Goal: Task Accomplishment & Management: Use online tool/utility

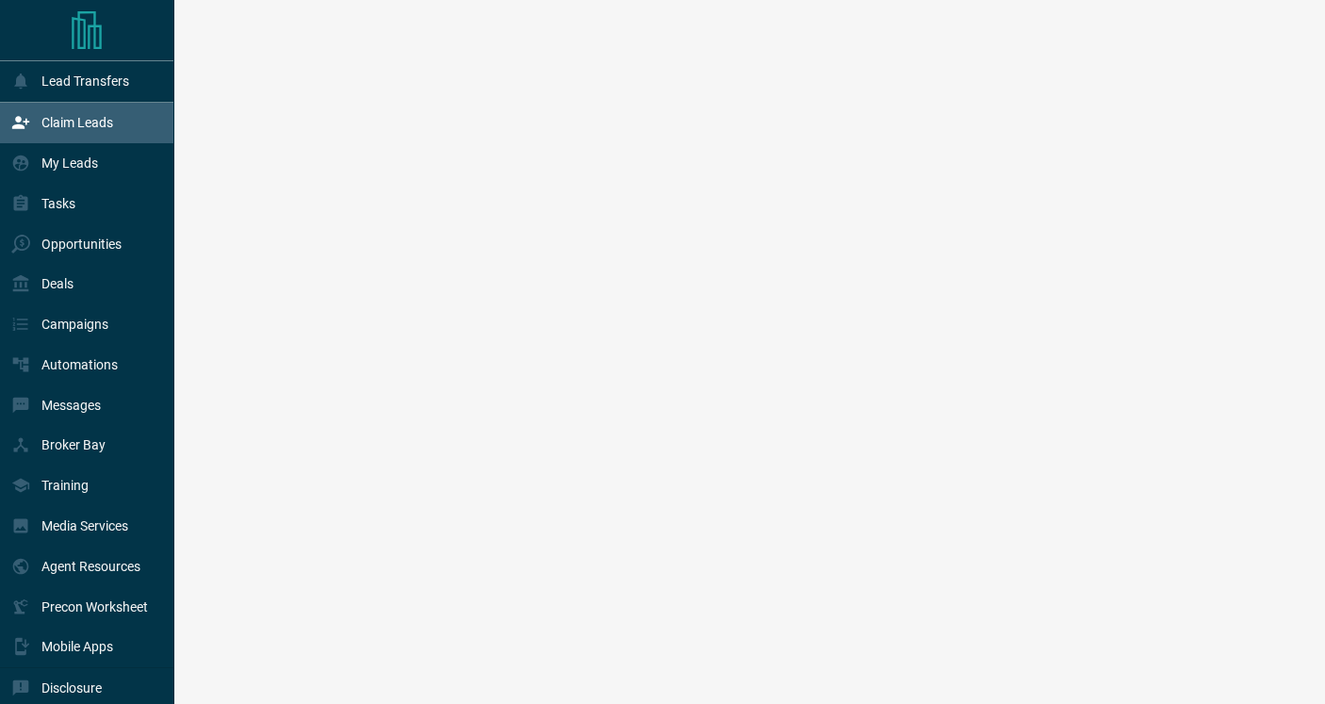
click at [63, 129] on p "Claim Leads" at bounding box center [77, 122] width 72 height 15
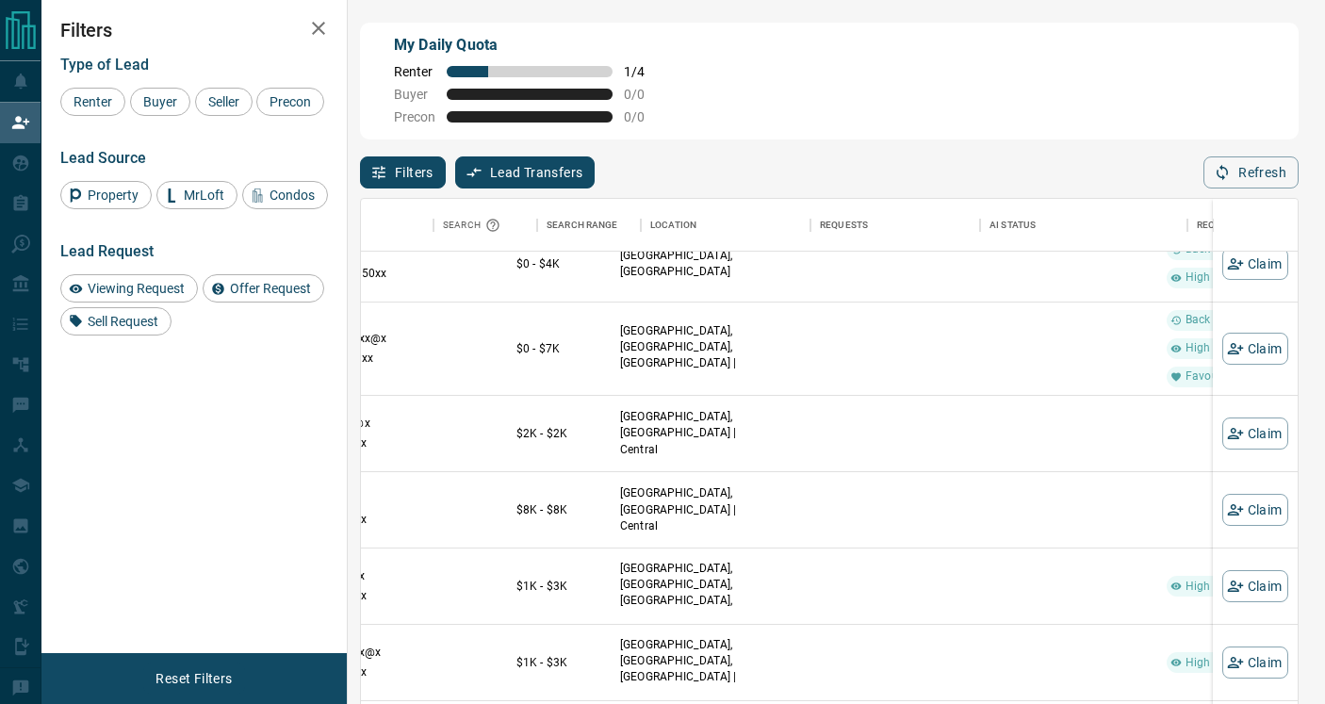
scroll to position [331, 411]
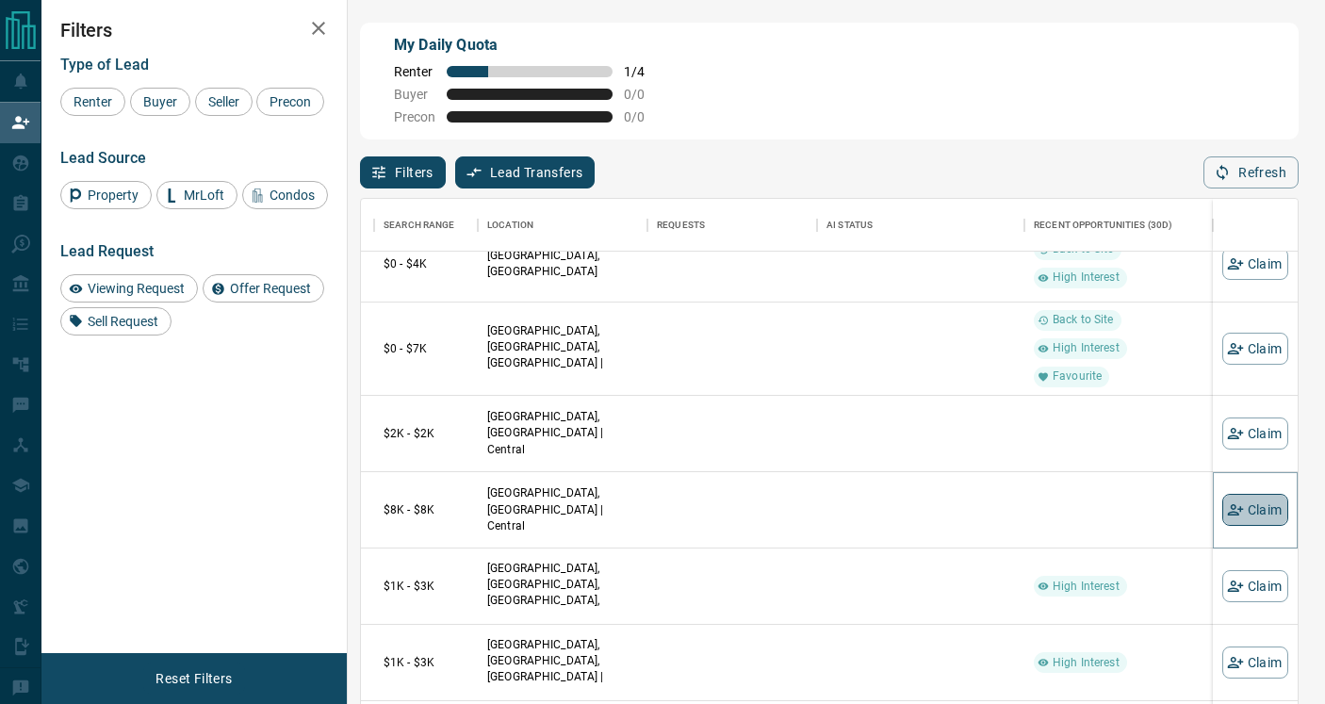
click at [1278, 501] on button "Claim" at bounding box center [1255, 510] width 66 height 32
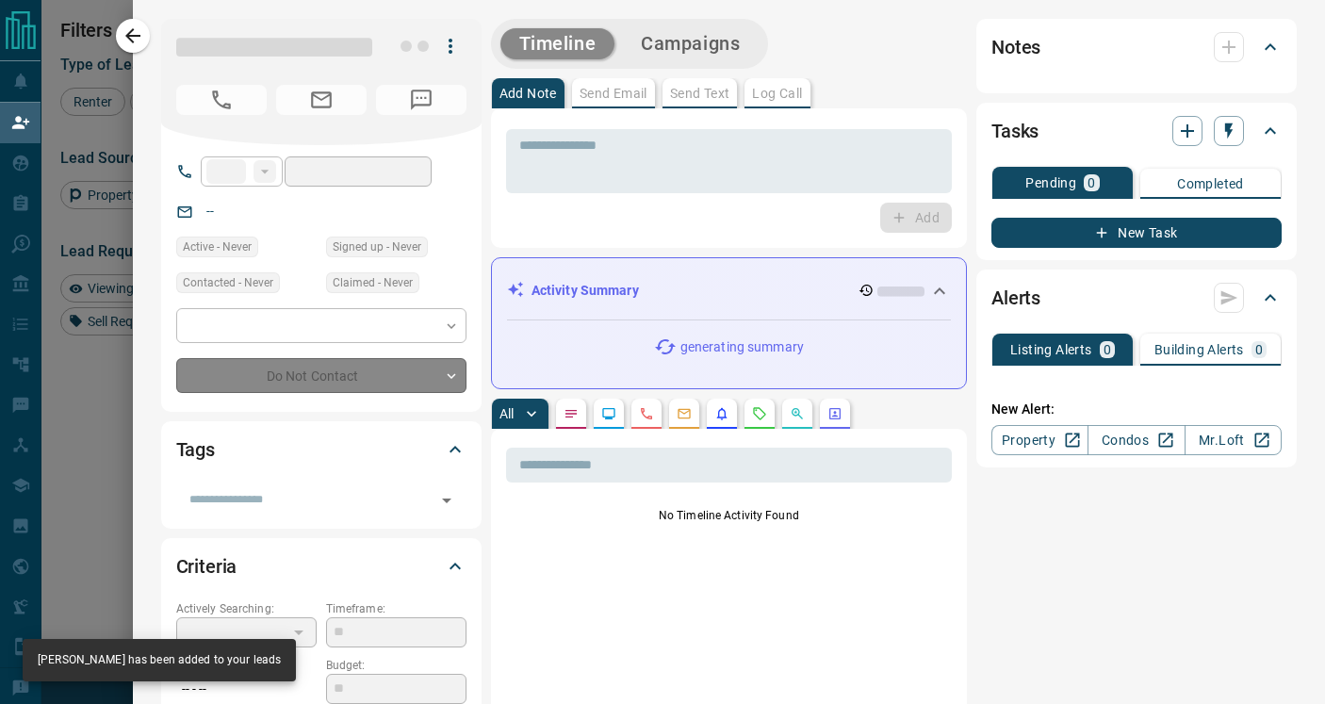
type input "**"
type input "**********"
type input "**"
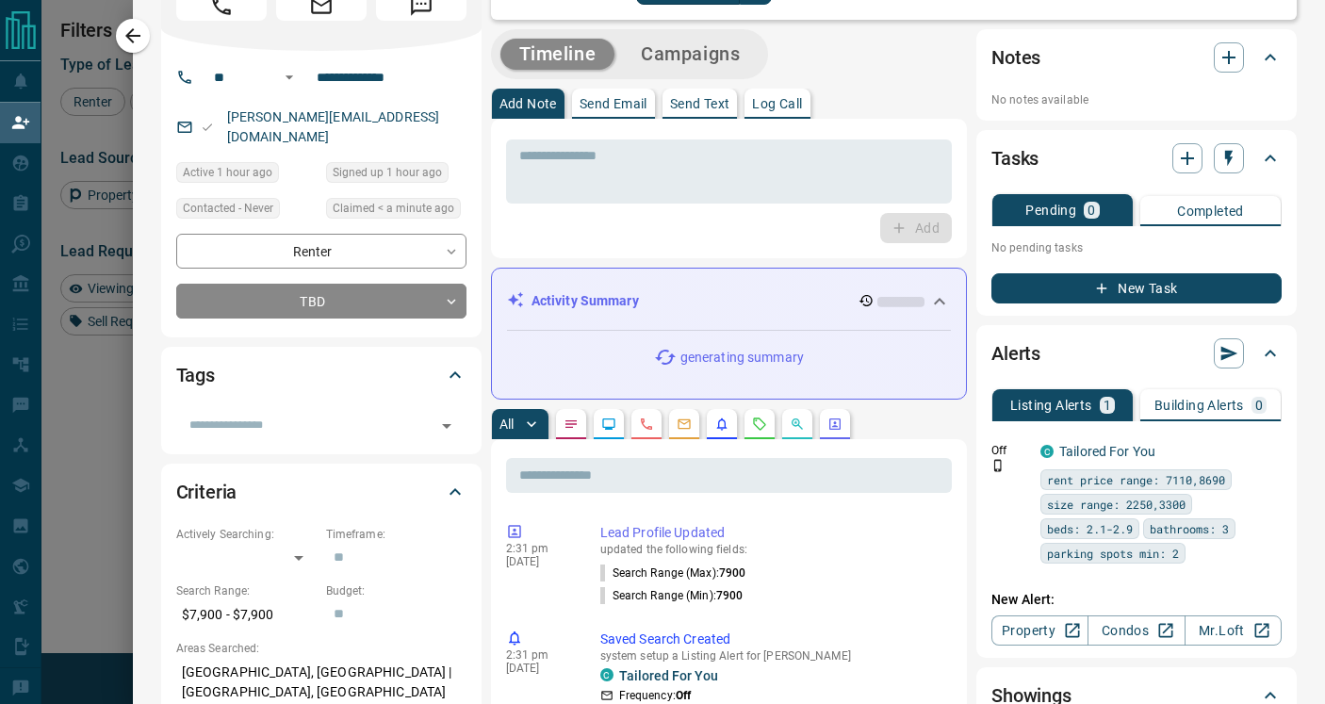
scroll to position [0, 0]
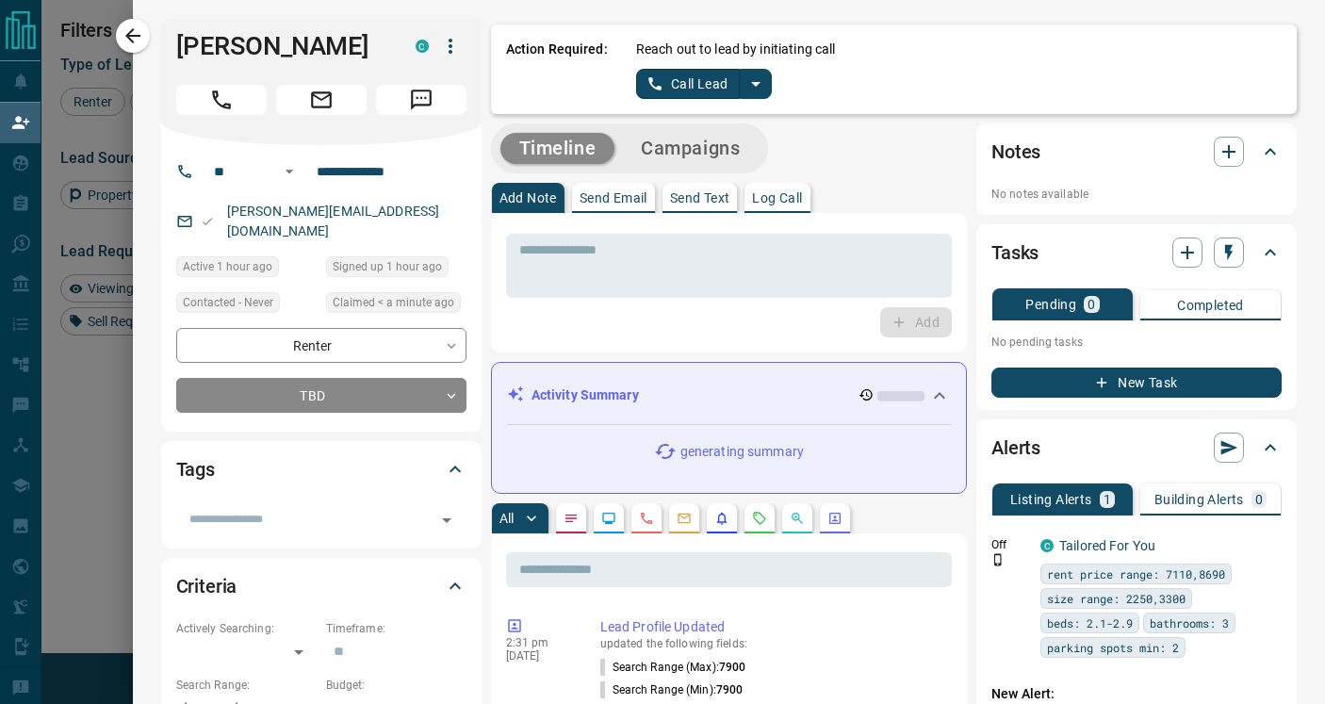
click at [711, 76] on button "Call Lead" at bounding box center [688, 84] width 105 height 30
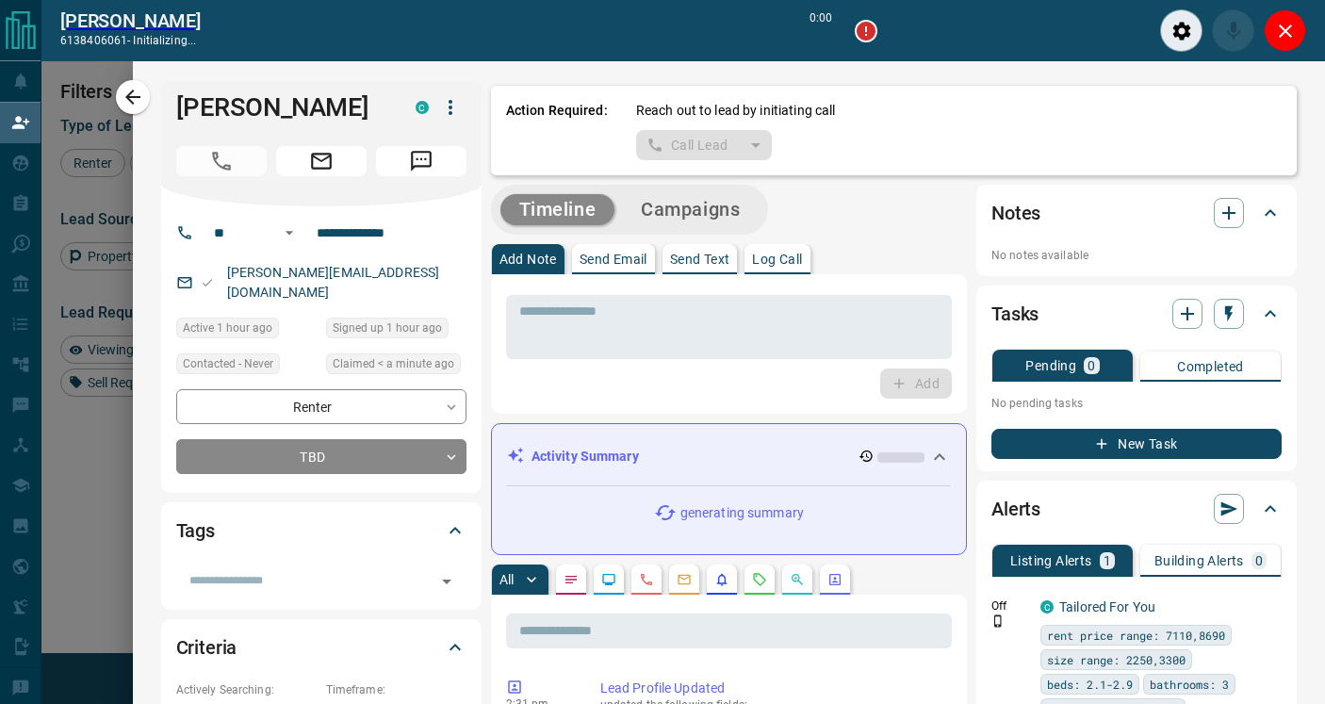
scroll to position [485, 937]
type input "*******"
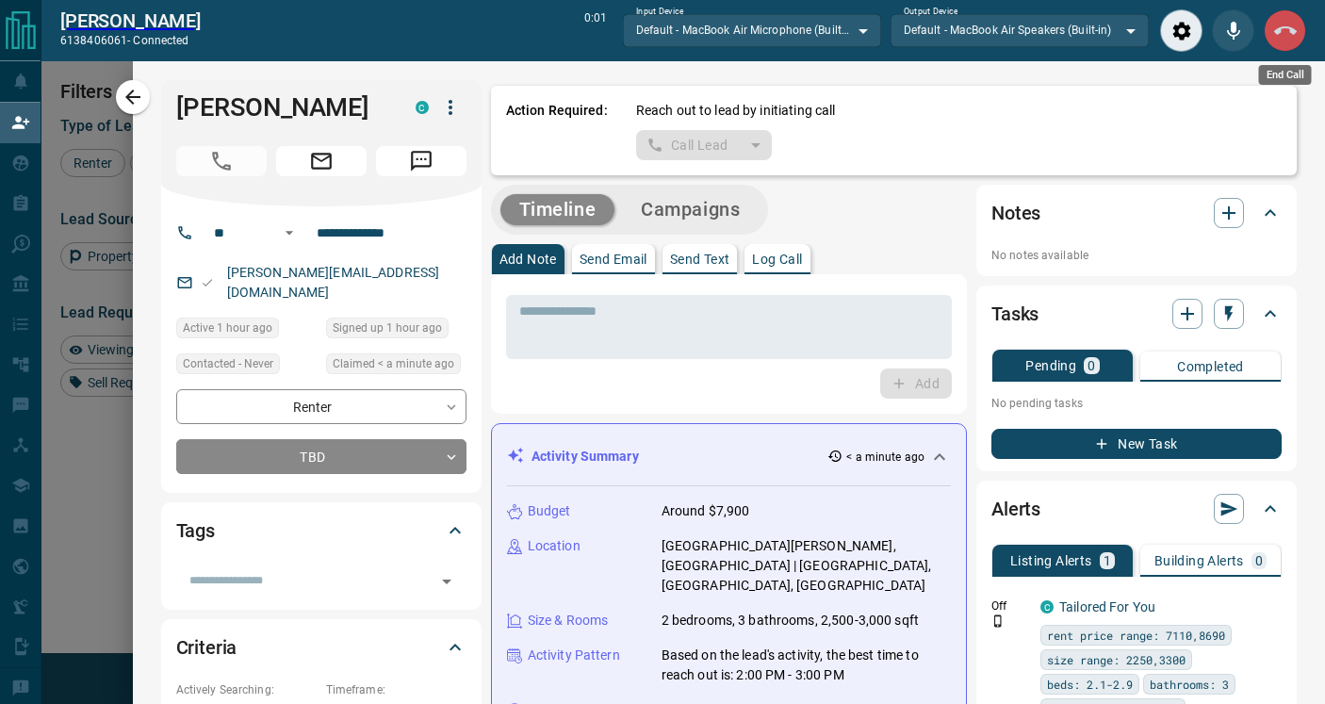
click at [1280, 25] on icon "End Call" at bounding box center [1285, 31] width 23 height 23
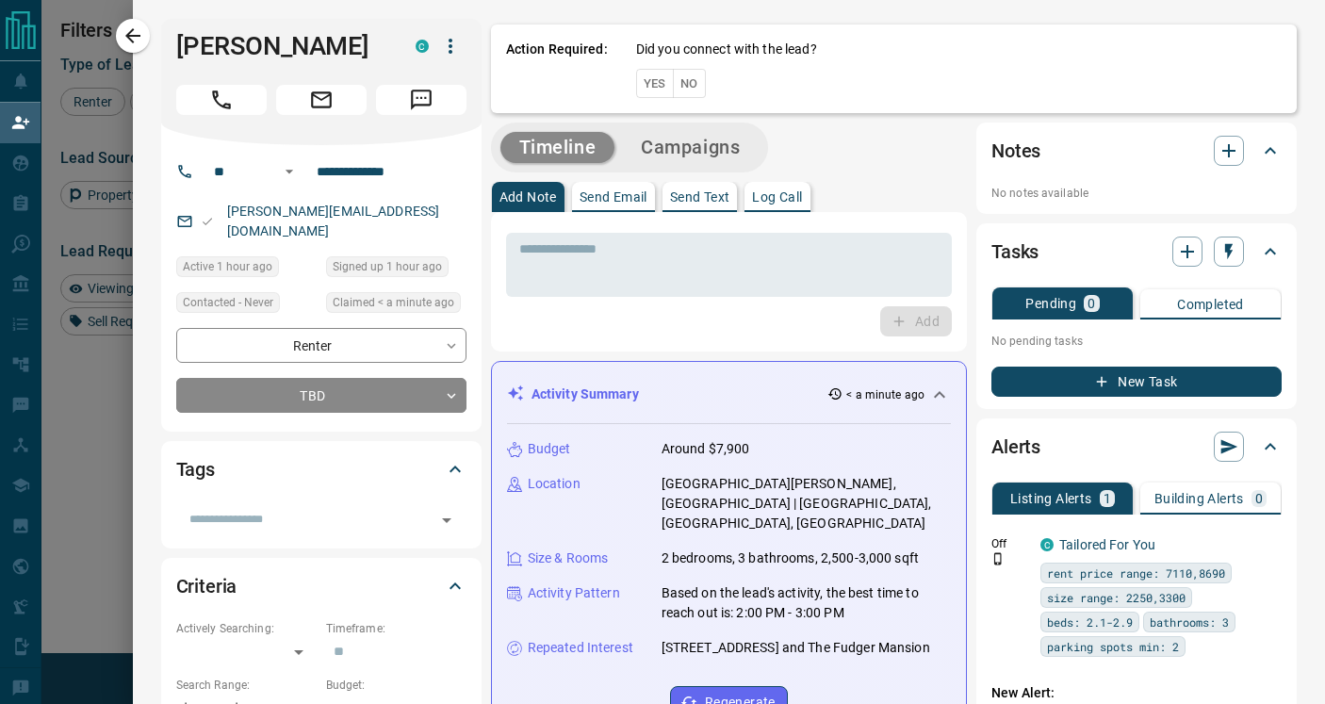
scroll to position [532, 937]
click at [688, 87] on button "No" at bounding box center [689, 83] width 33 height 29
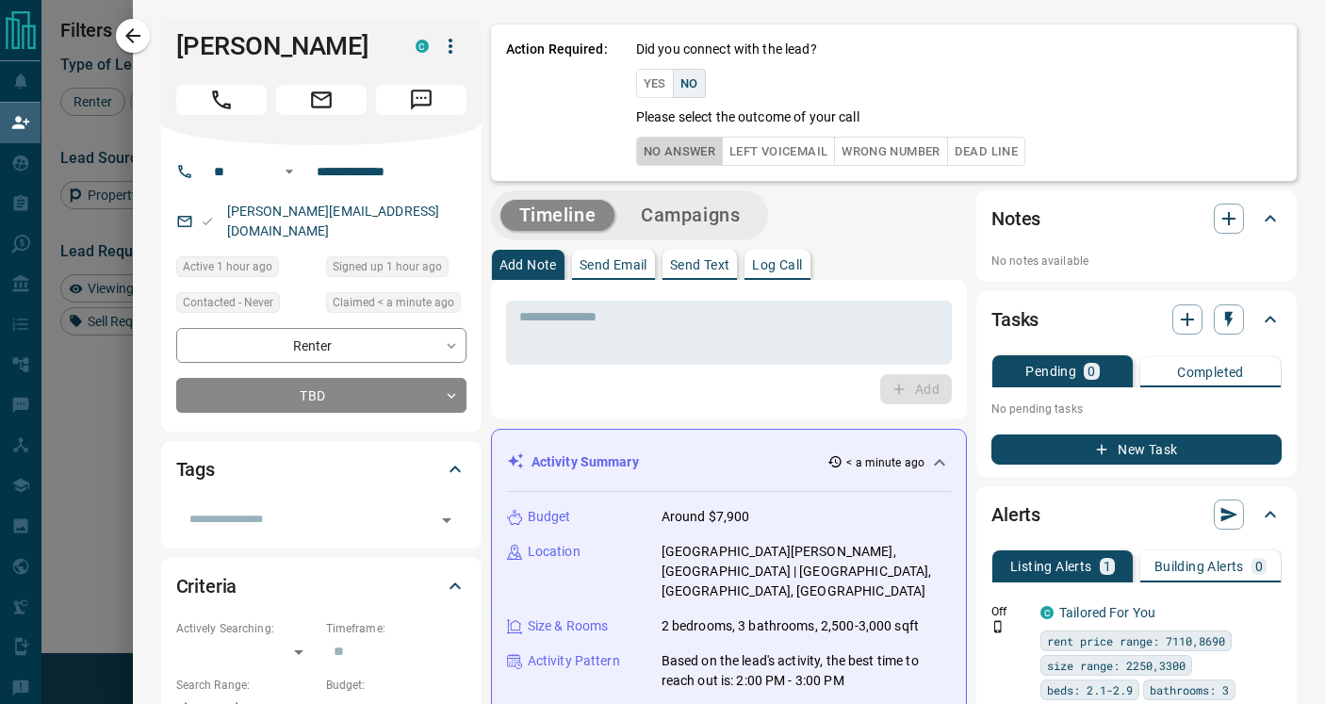
click at [688, 158] on button "No Answer" at bounding box center [679, 151] width 87 height 29
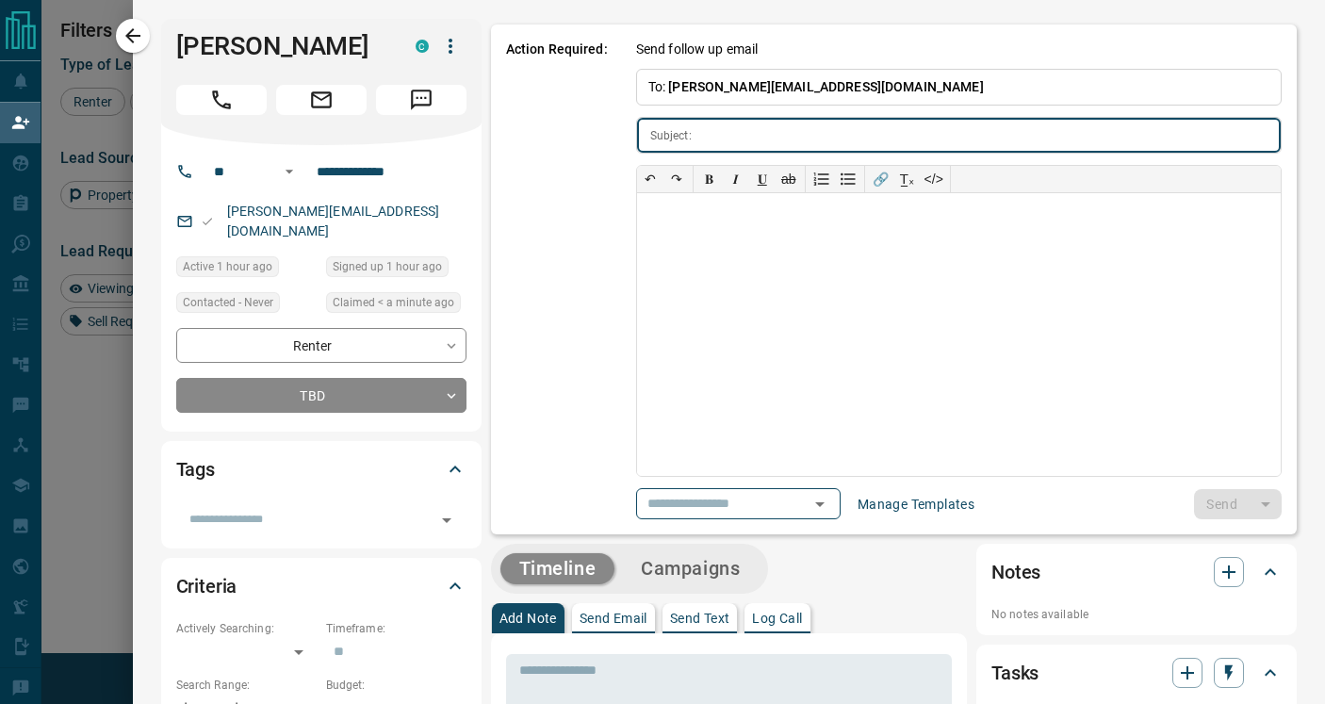
type input "**********"
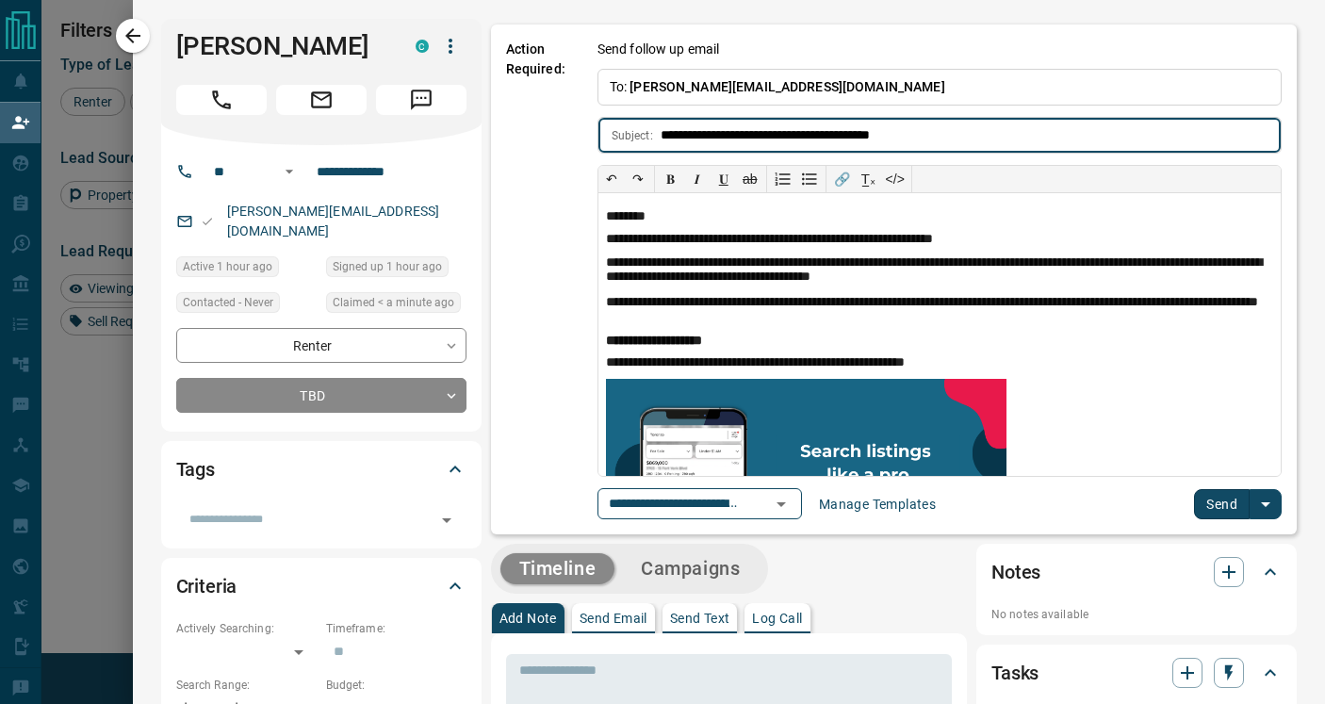
click at [1222, 495] on button "Send" at bounding box center [1222, 504] width 56 height 30
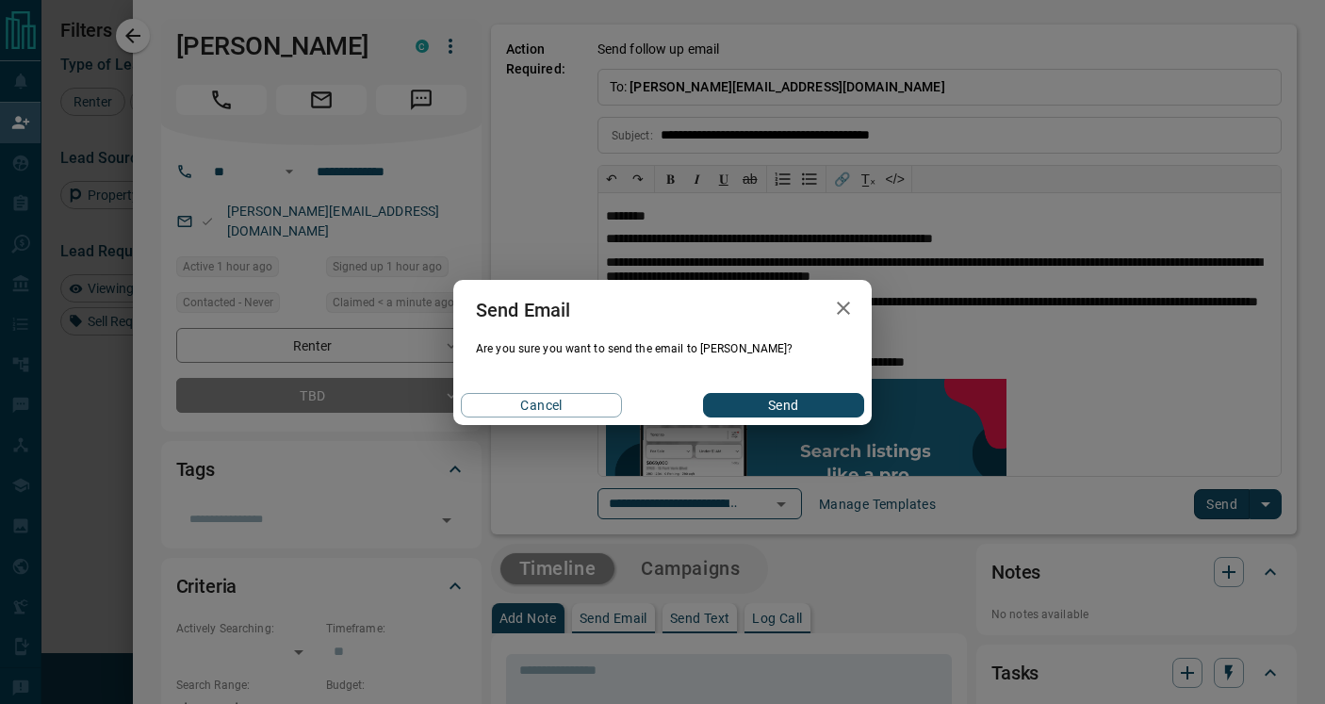
click at [777, 402] on button "Send" at bounding box center [783, 405] width 161 height 25
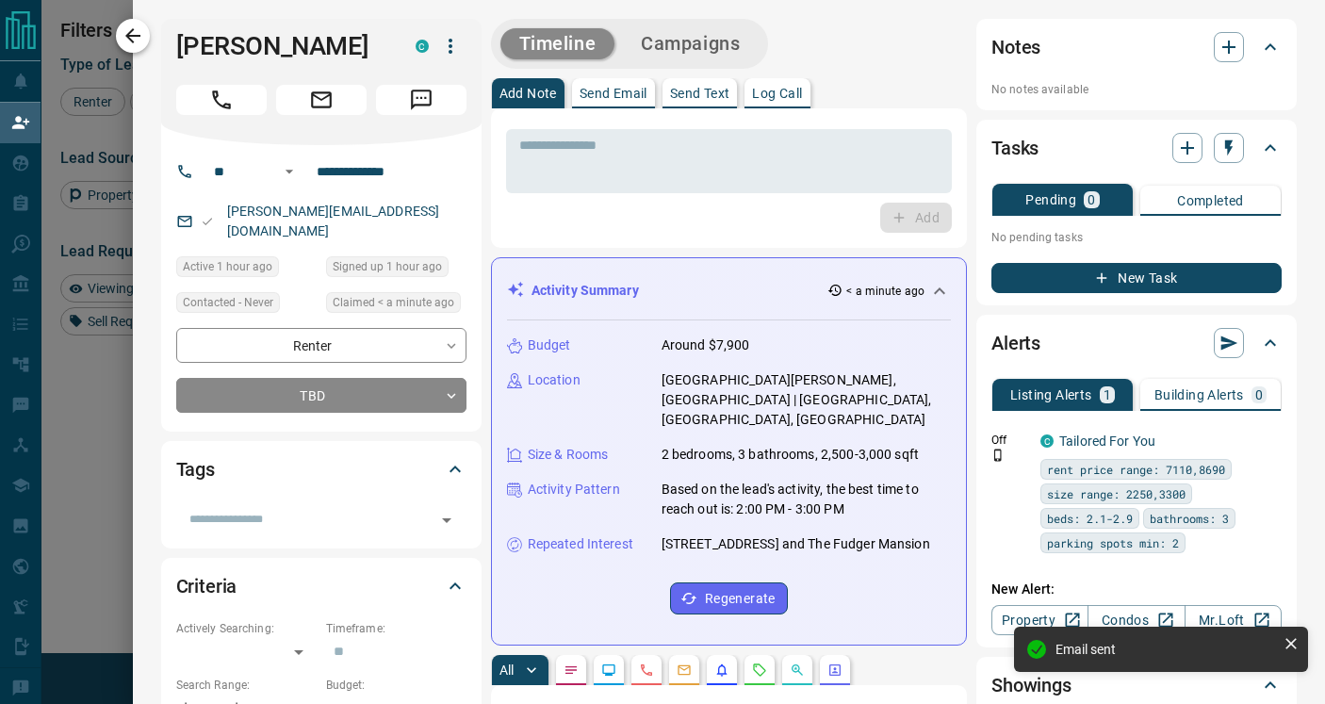
click at [128, 37] on icon "button" at bounding box center [133, 36] width 23 height 23
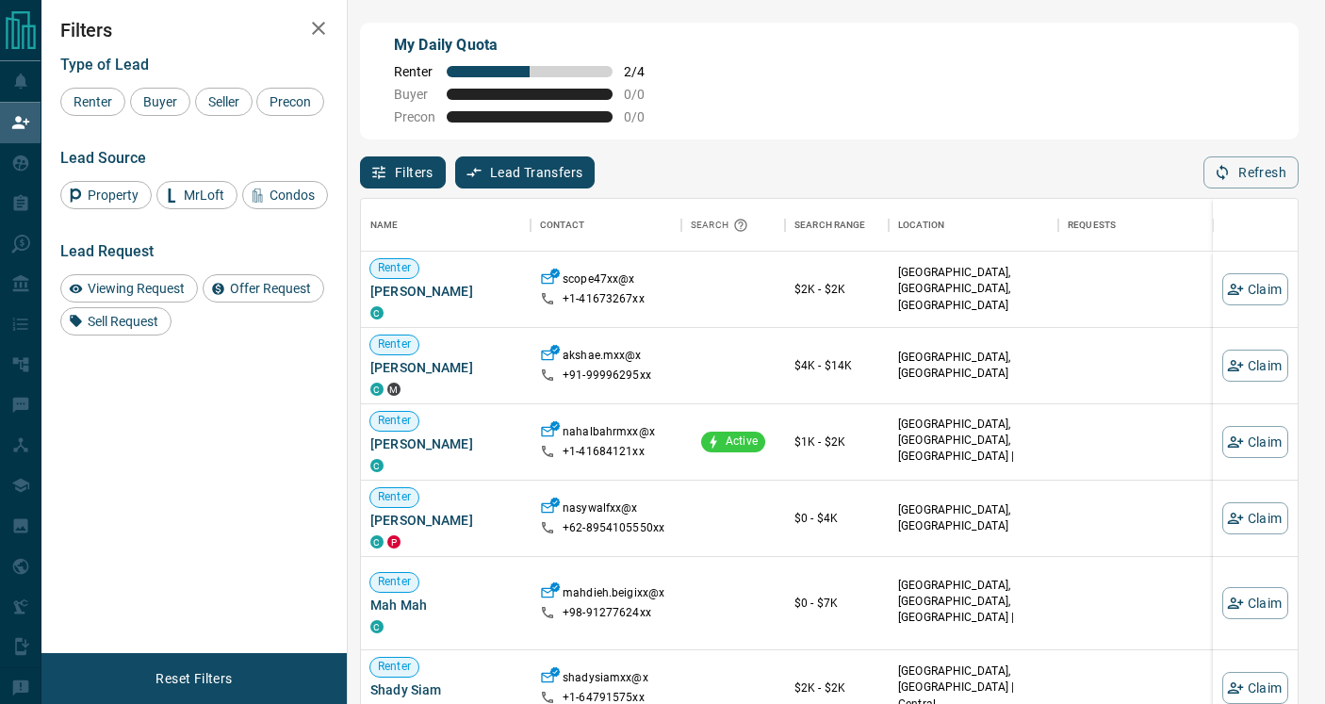
scroll to position [0, 0]
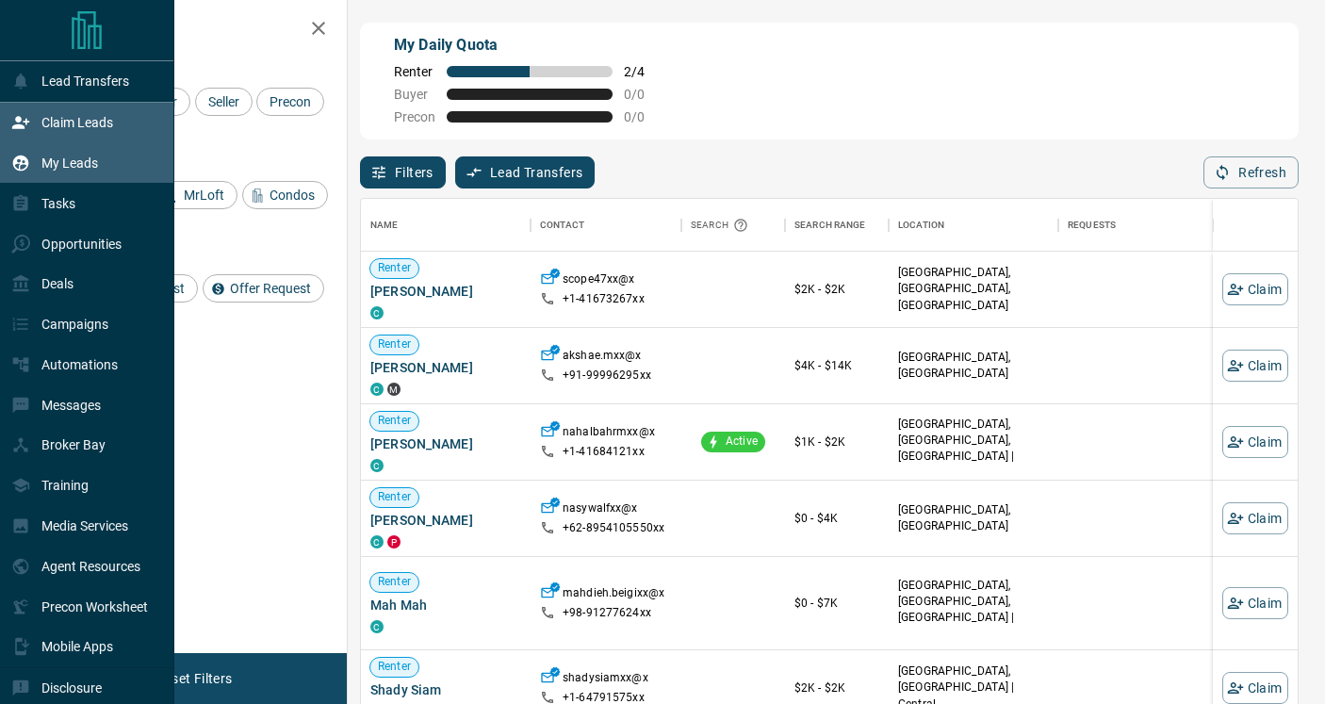
click at [50, 159] on p "My Leads" at bounding box center [69, 163] width 57 height 15
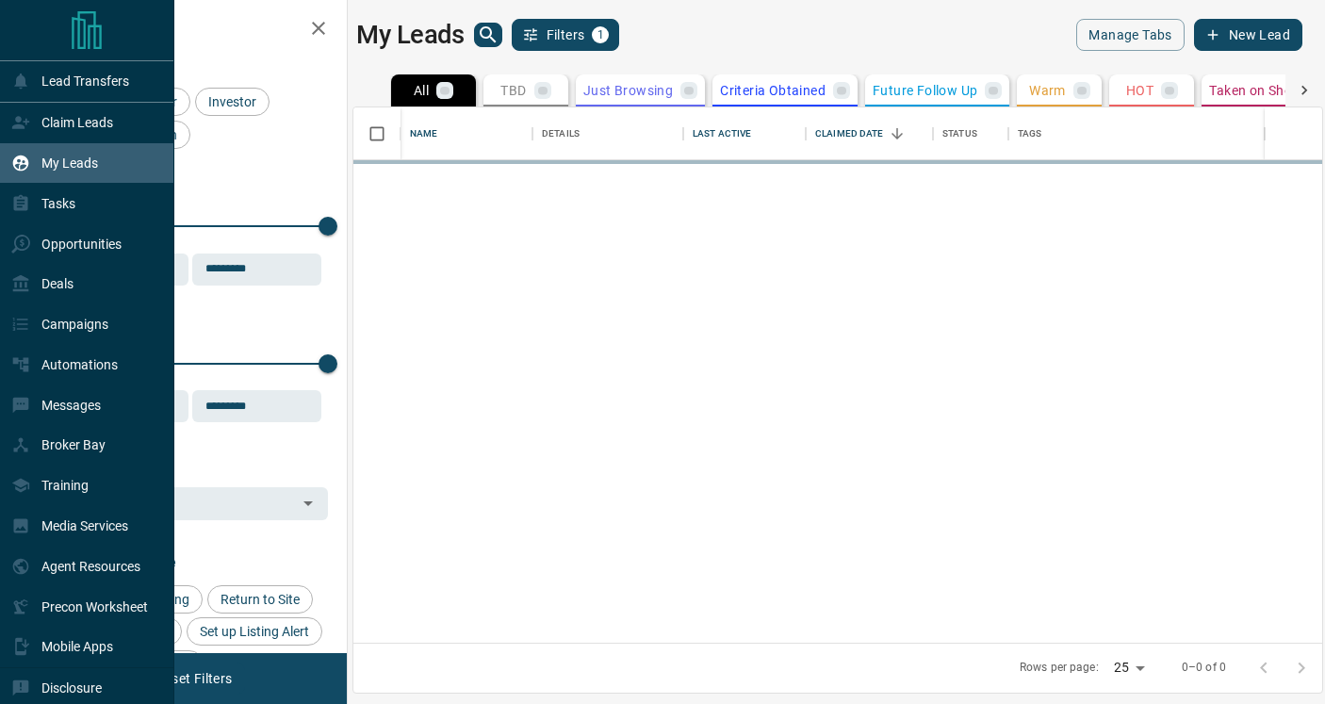
scroll to position [535, 969]
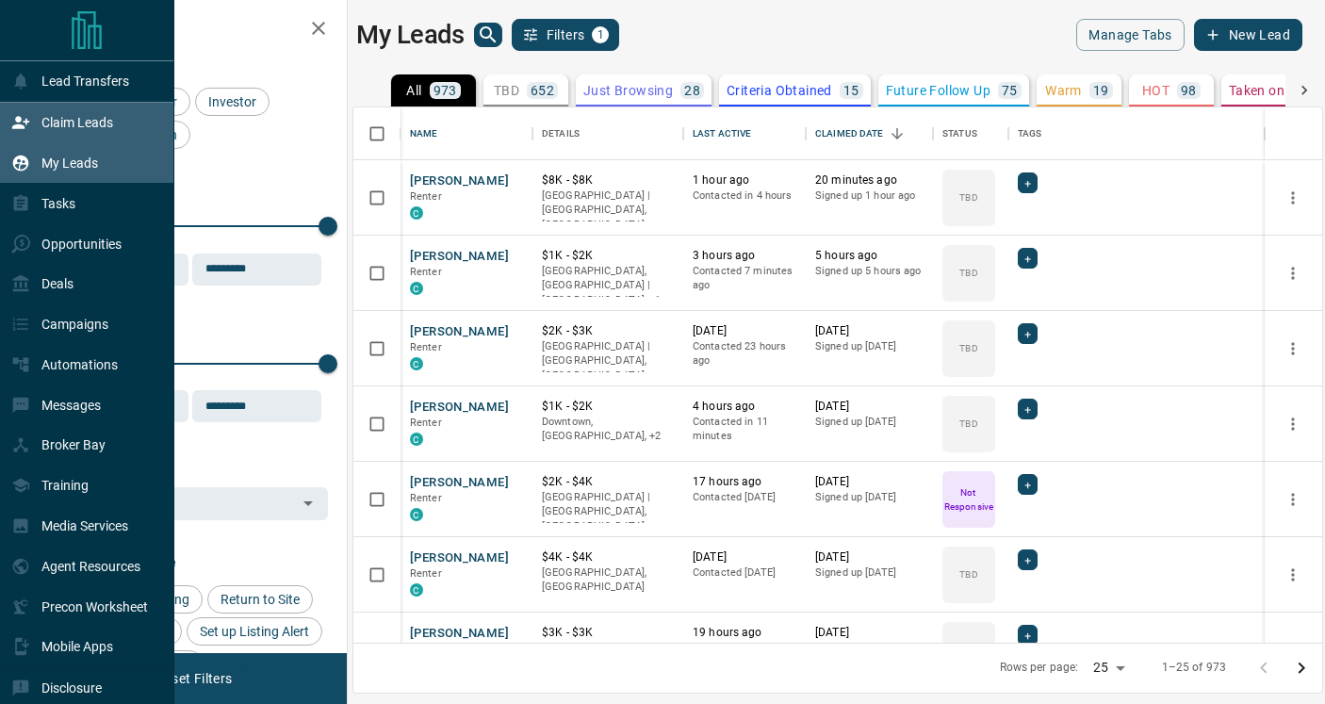
click at [52, 118] on p "Claim Leads" at bounding box center [77, 122] width 72 height 15
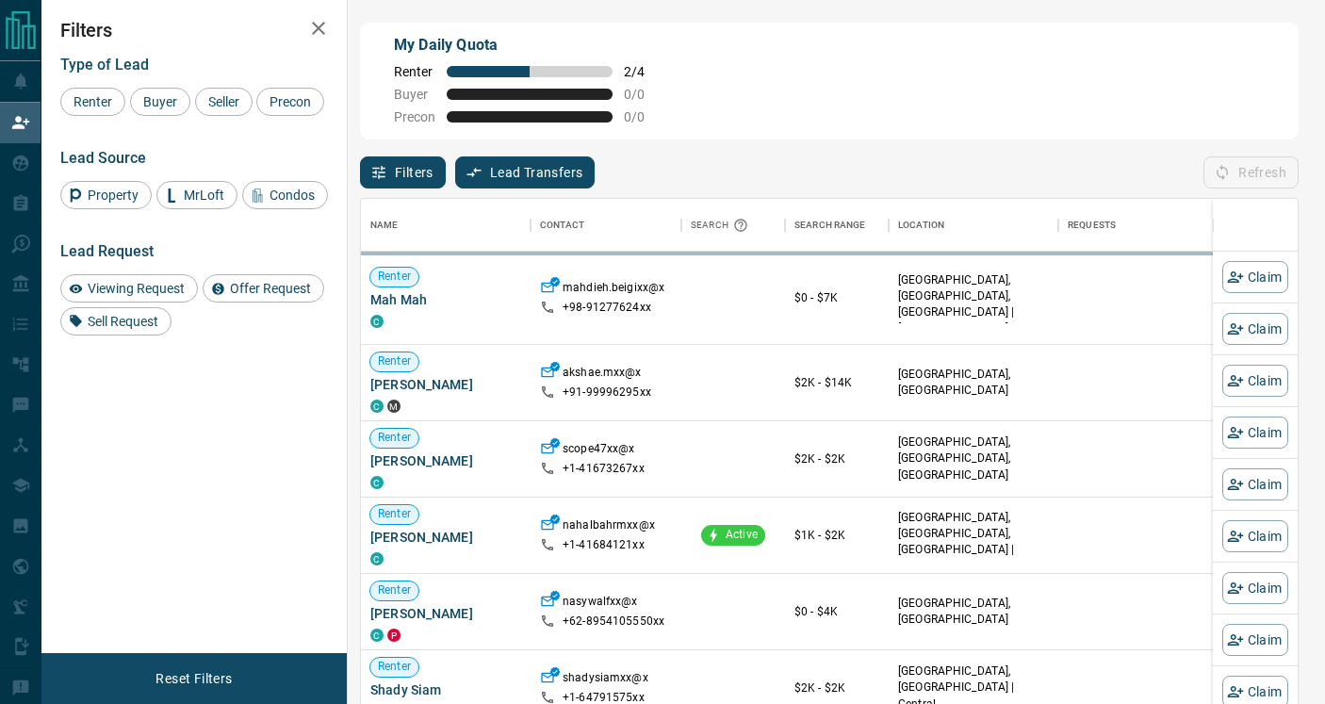
scroll to position [532, 937]
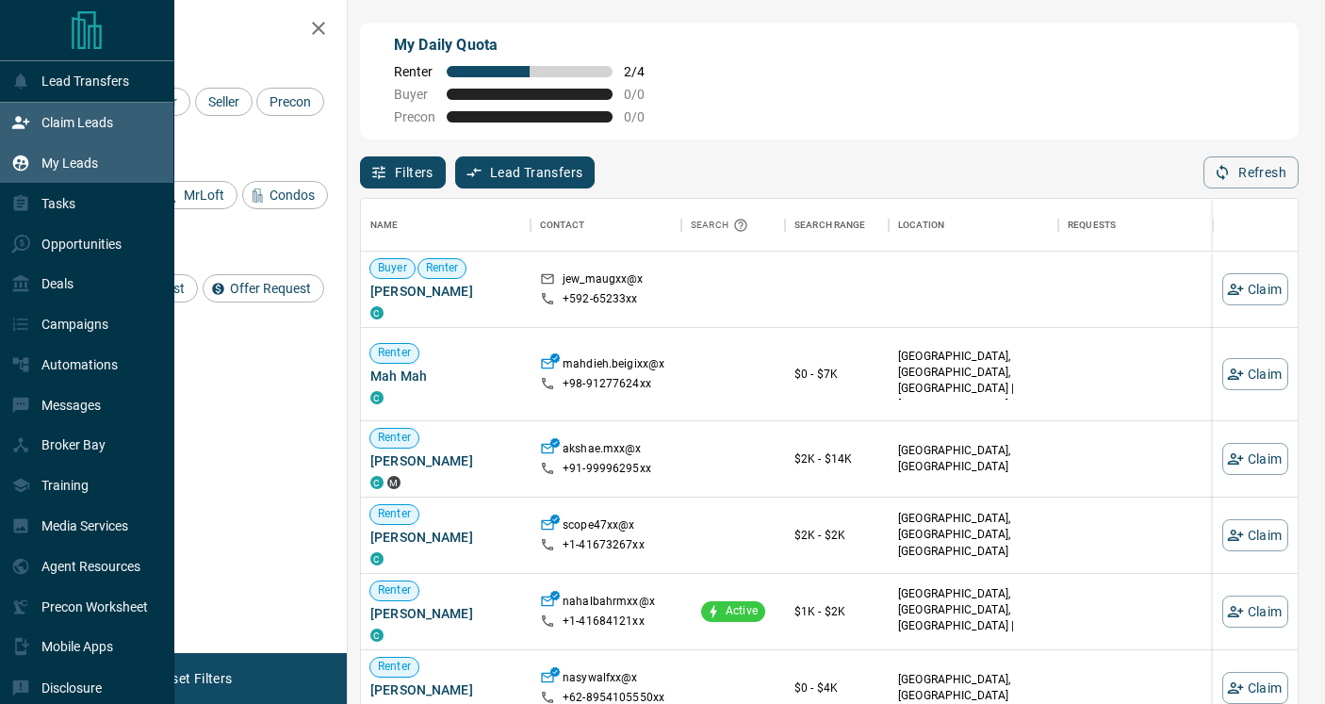
click at [42, 166] on p "My Leads" at bounding box center [69, 163] width 57 height 15
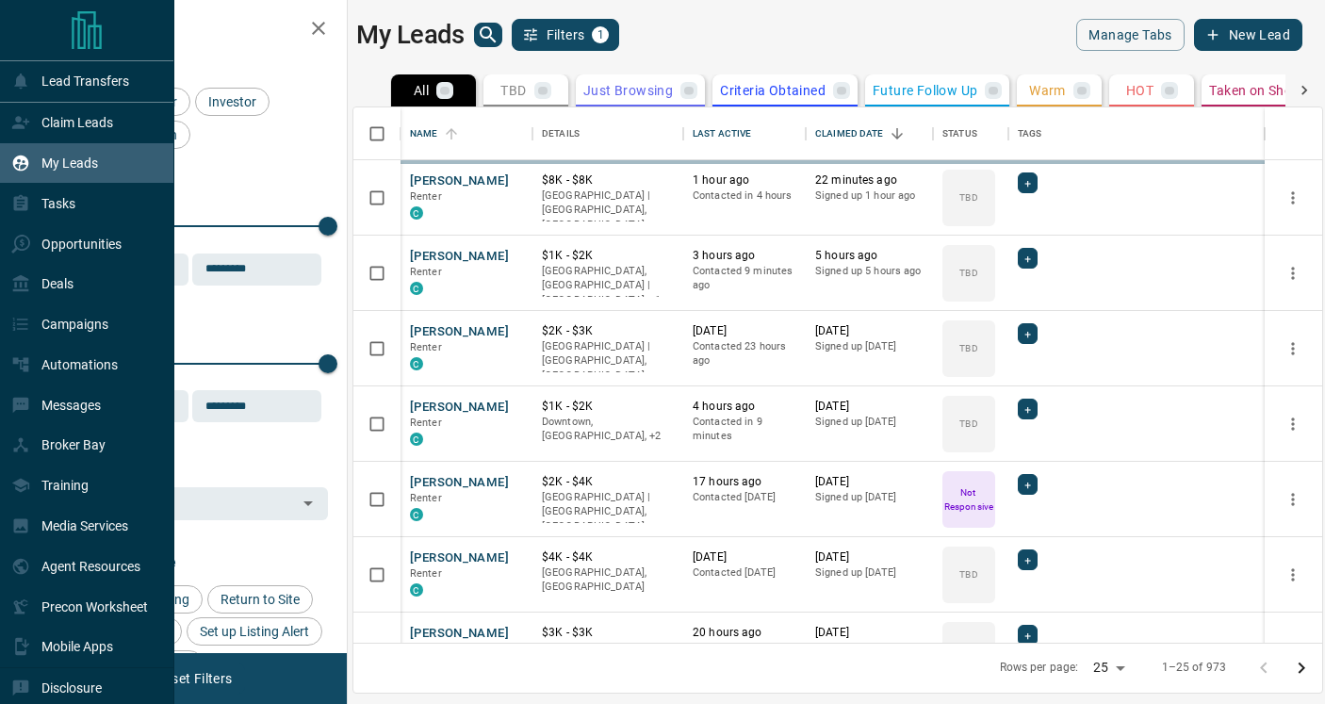
scroll to position [535, 969]
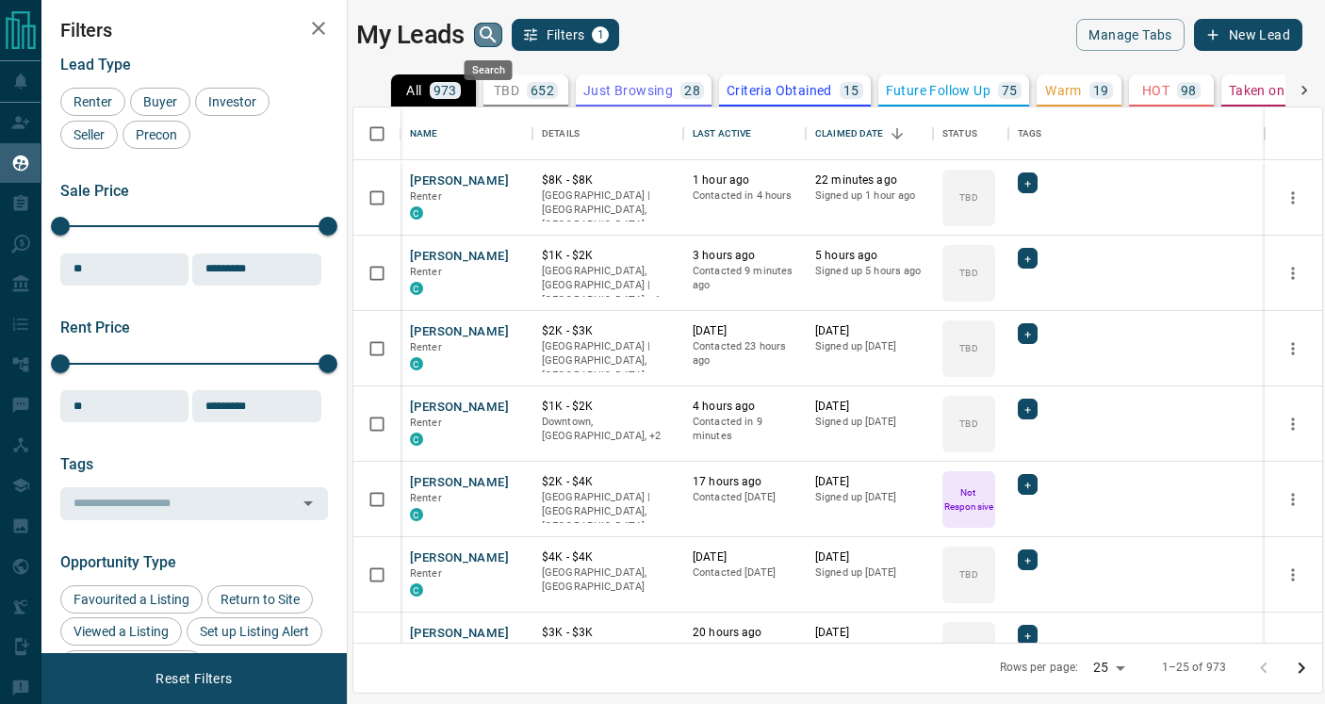
click at [485, 35] on icon "search button" at bounding box center [488, 35] width 23 height 23
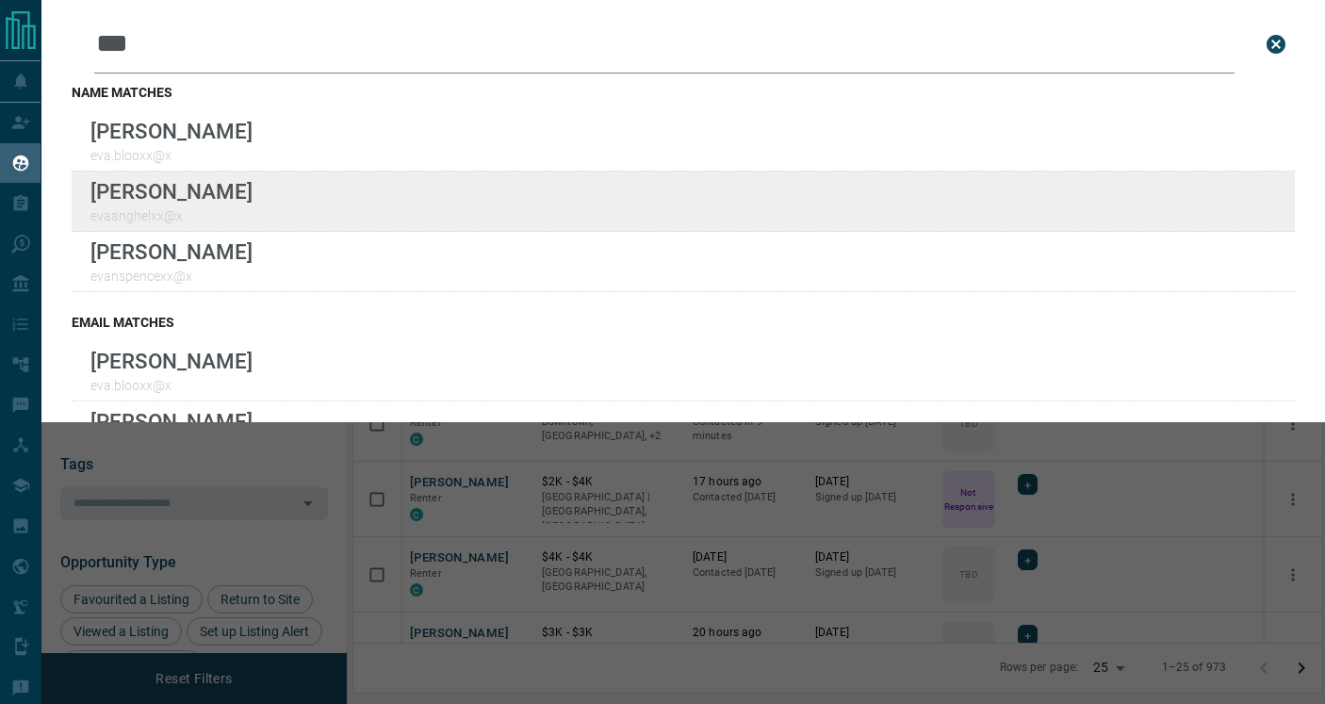
type input "***"
click at [0, 0] on div "Lead Transfers Claim Leads My Leads Tasks Opportunities Deals Campaigns Automat…" at bounding box center [662, 340] width 1325 height 680
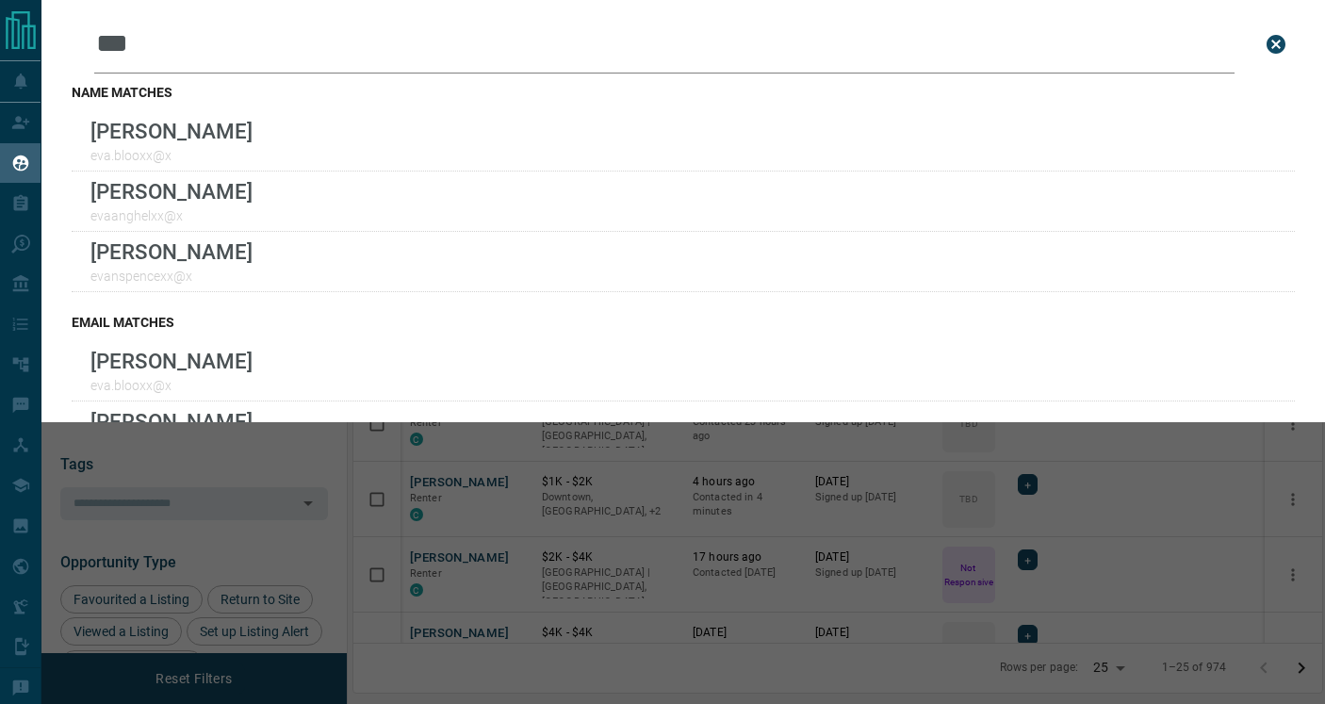
click at [598, 475] on div "Leads Search Bar *** Search for a lead by name, email, phone, or id name matche…" at bounding box center [703, 352] width 1325 height 704
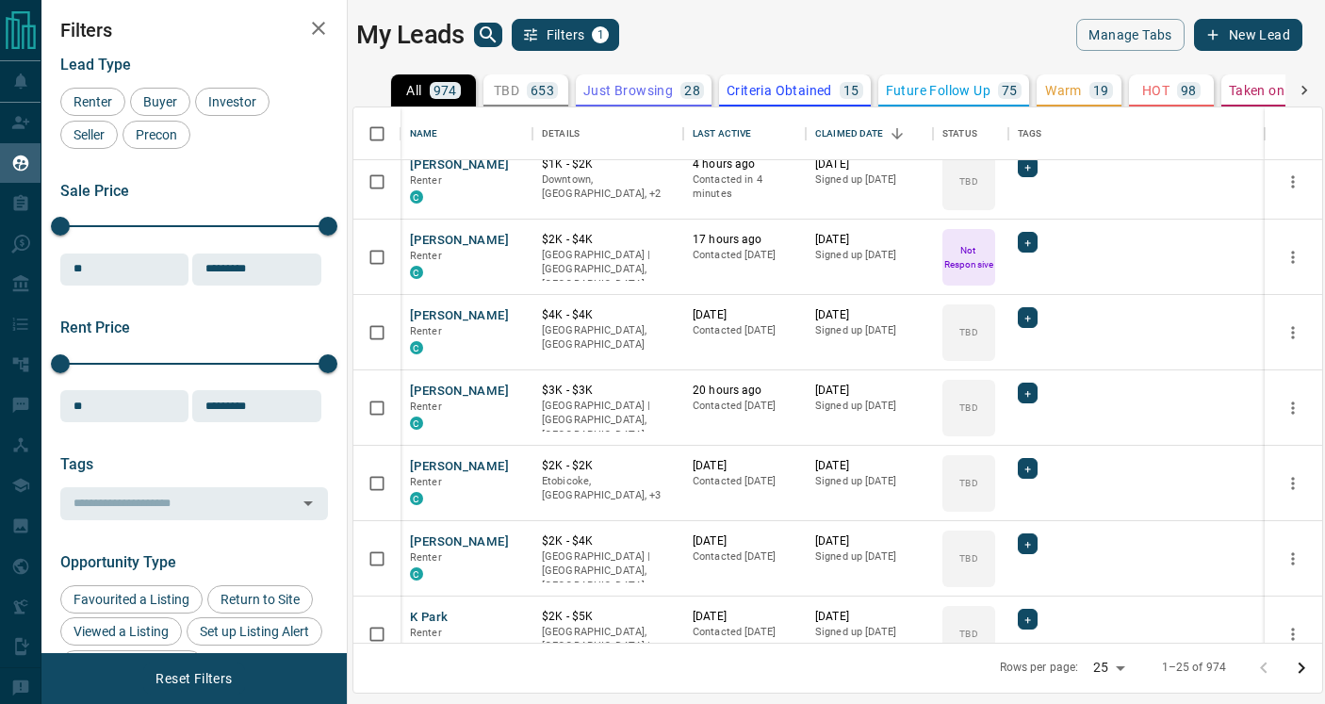
scroll to position [327, 0]
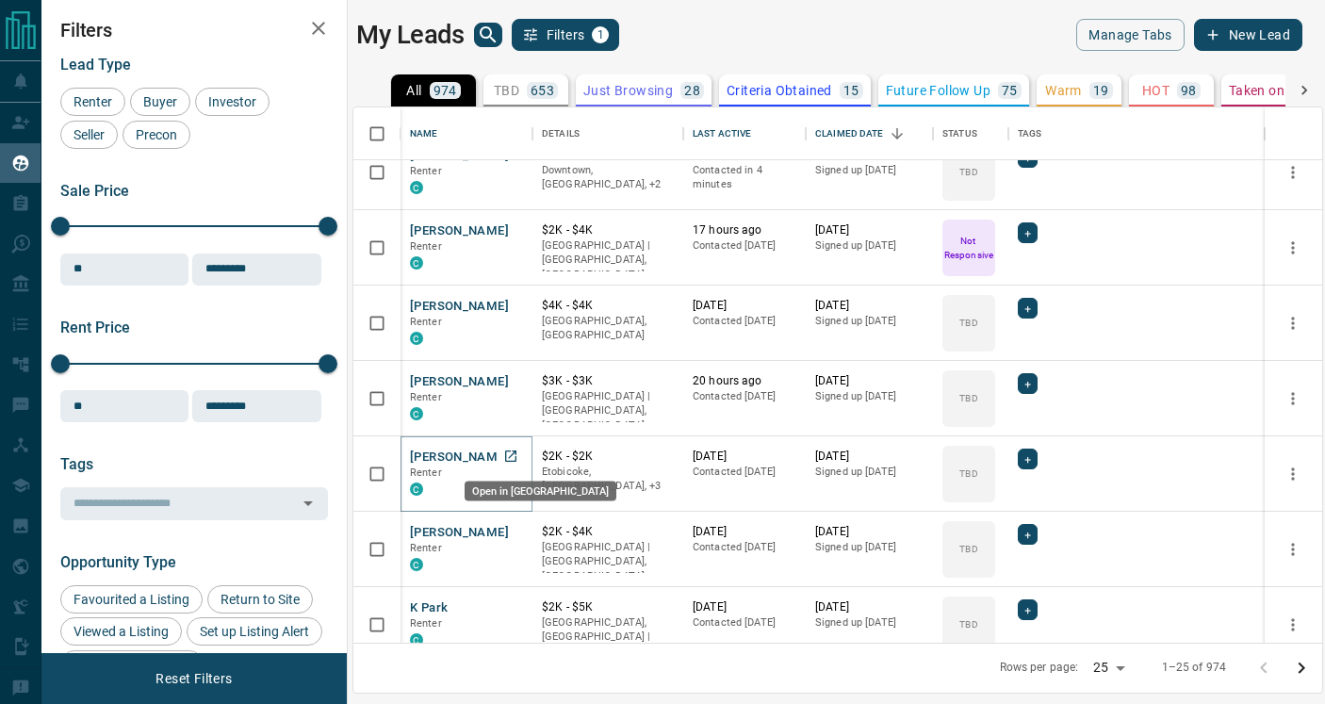
click at [507, 456] on icon "Open in New Tab" at bounding box center [510, 456] width 15 height 15
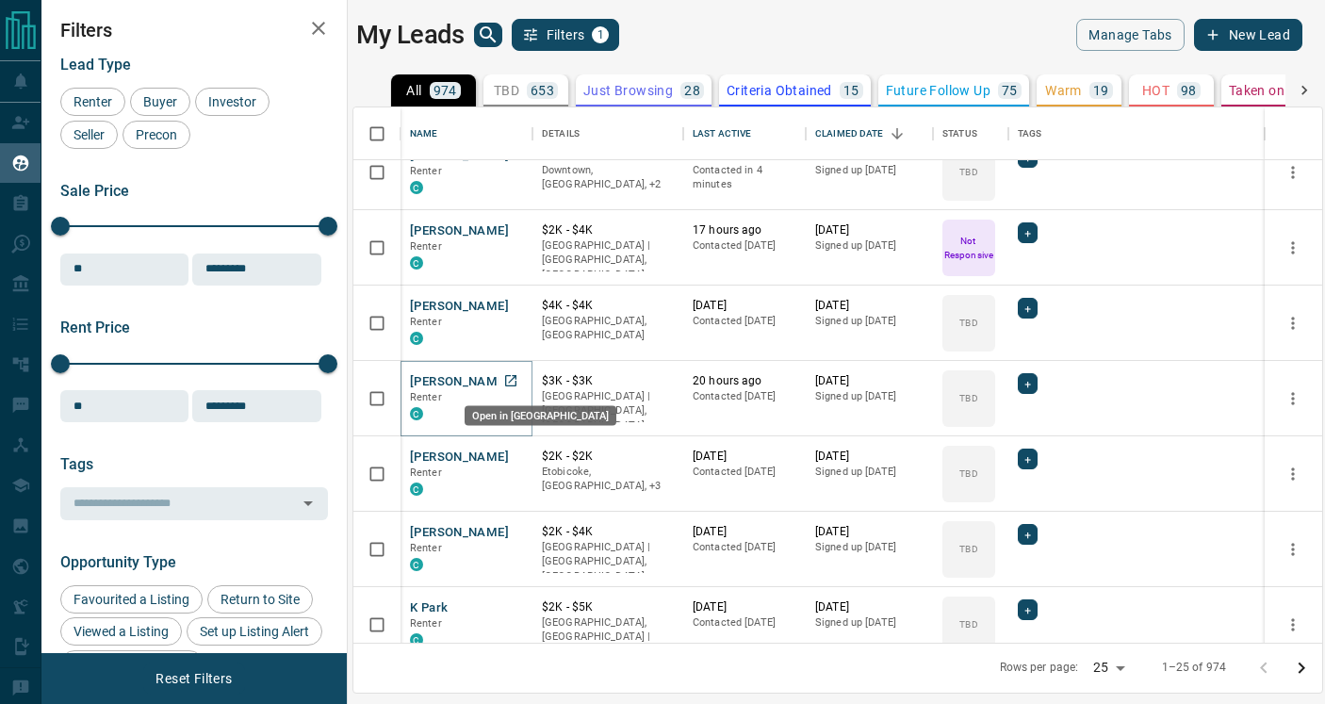
click at [508, 382] on icon "Open in New Tab" at bounding box center [510, 380] width 11 height 11
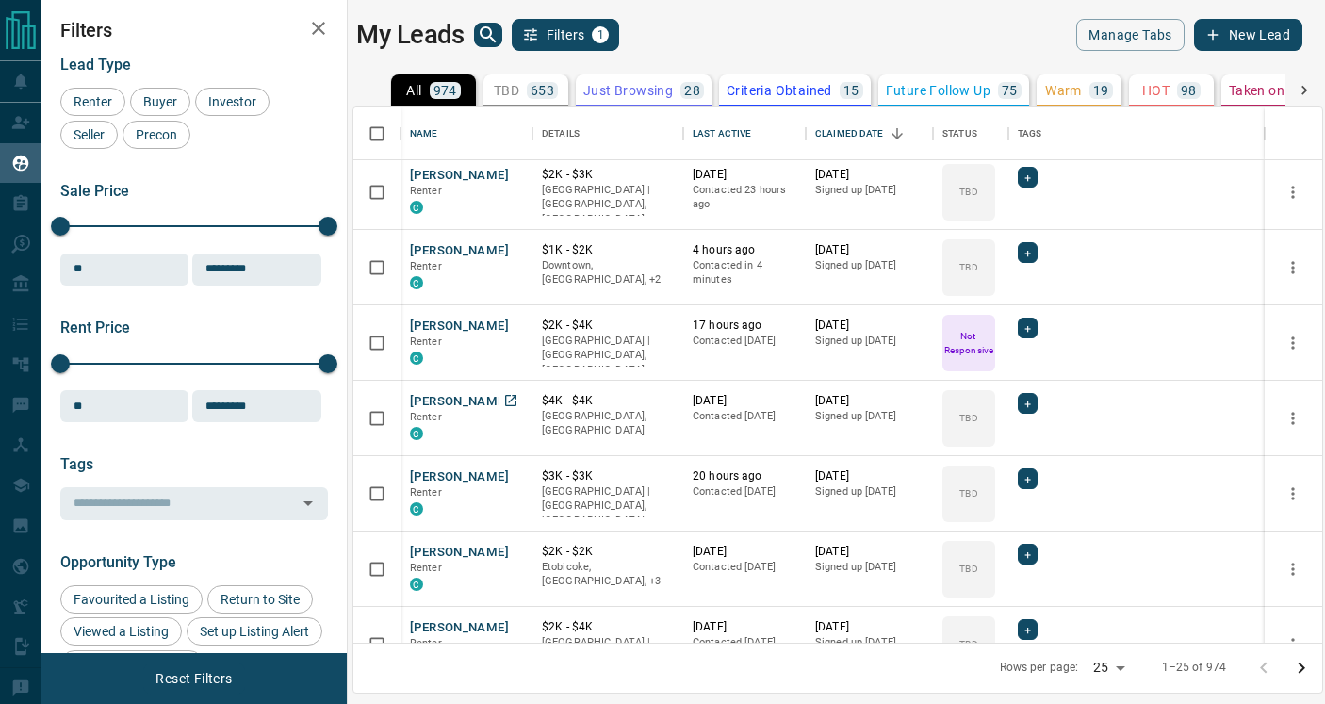
scroll to position [231, 0]
click at [516, 401] on icon "Open in New Tab" at bounding box center [510, 401] width 15 height 15
click at [515, 323] on icon "Open in New Tab" at bounding box center [510, 325] width 11 height 11
click at [500, 254] on link "Open in New Tab" at bounding box center [511, 250] width 25 height 25
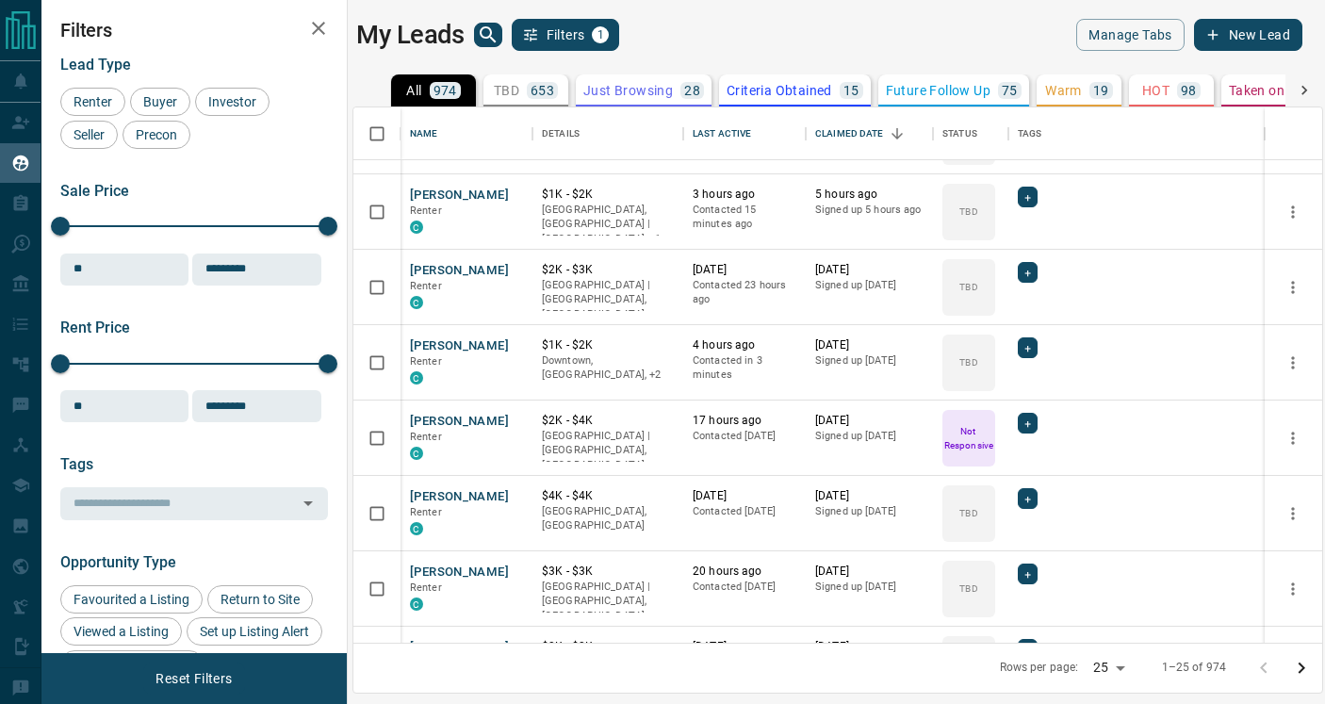
scroll to position [130, 0]
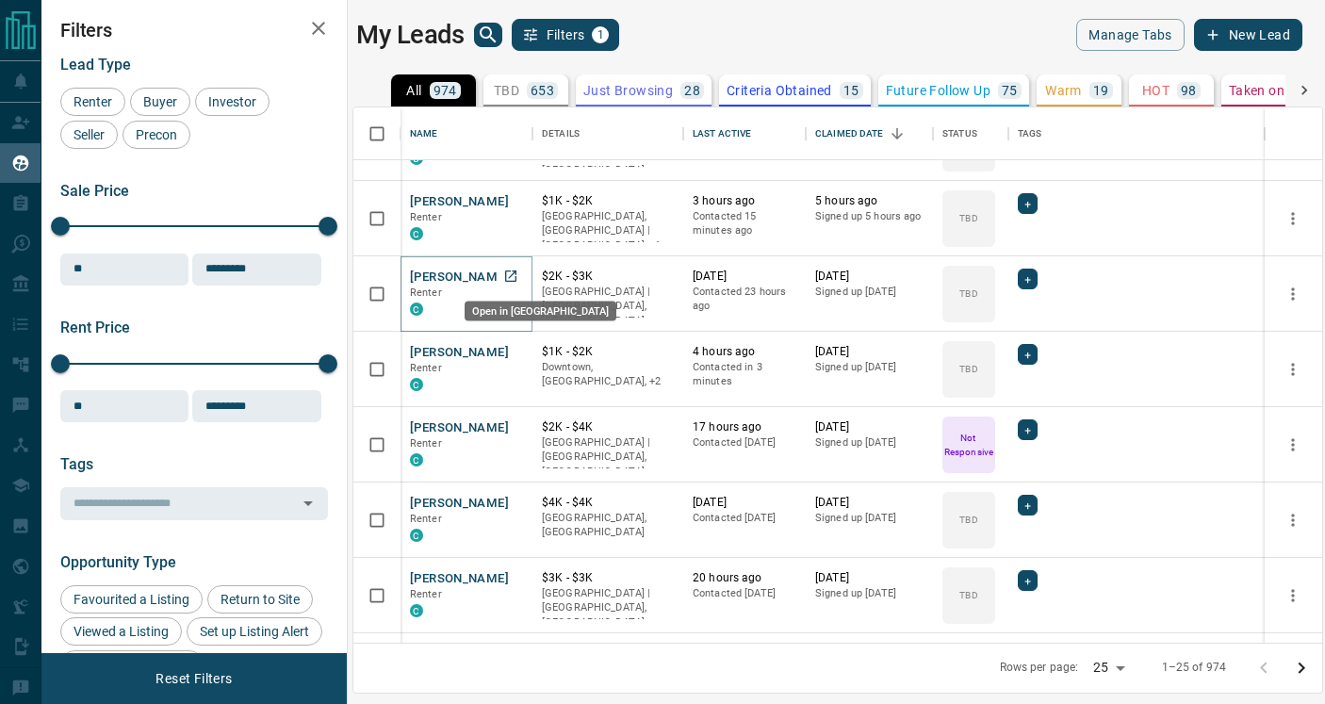
click at [511, 280] on icon "Open in New Tab" at bounding box center [510, 275] width 11 height 11
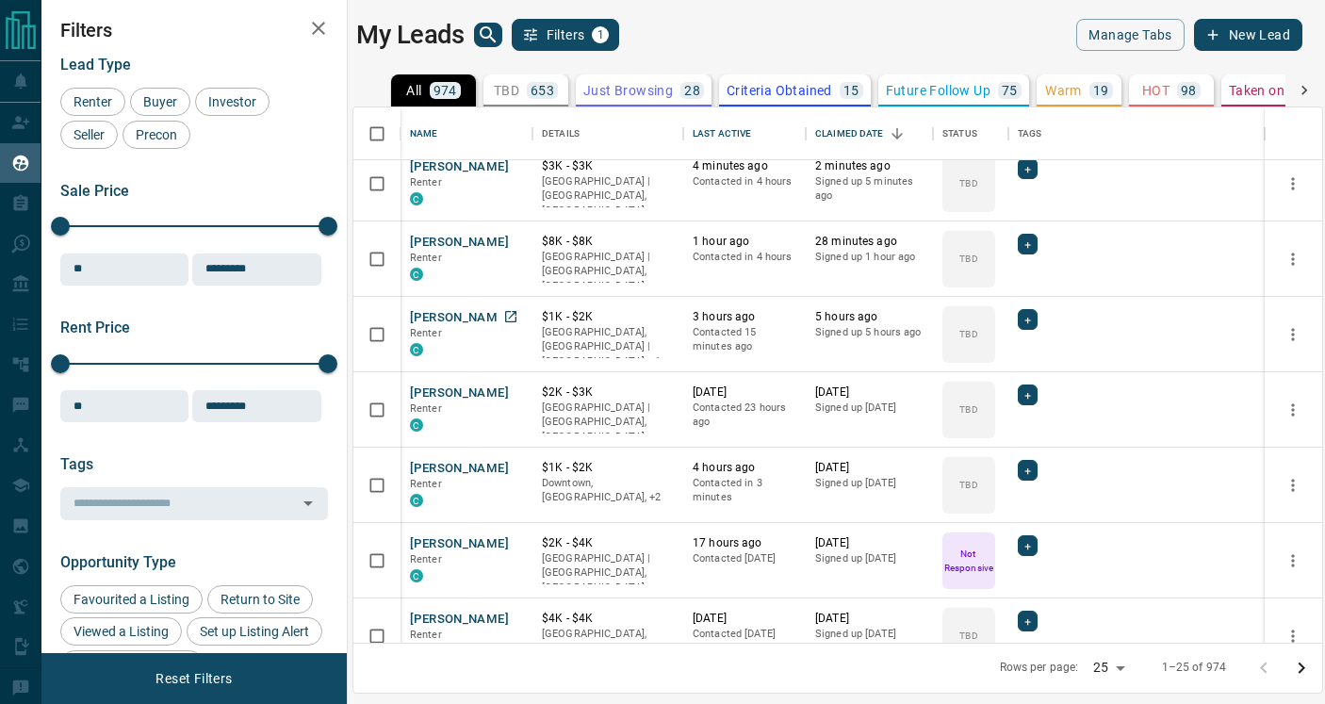
scroll to position [12, 0]
click at [511, 319] on icon "Open in New Tab" at bounding box center [510, 318] width 15 height 15
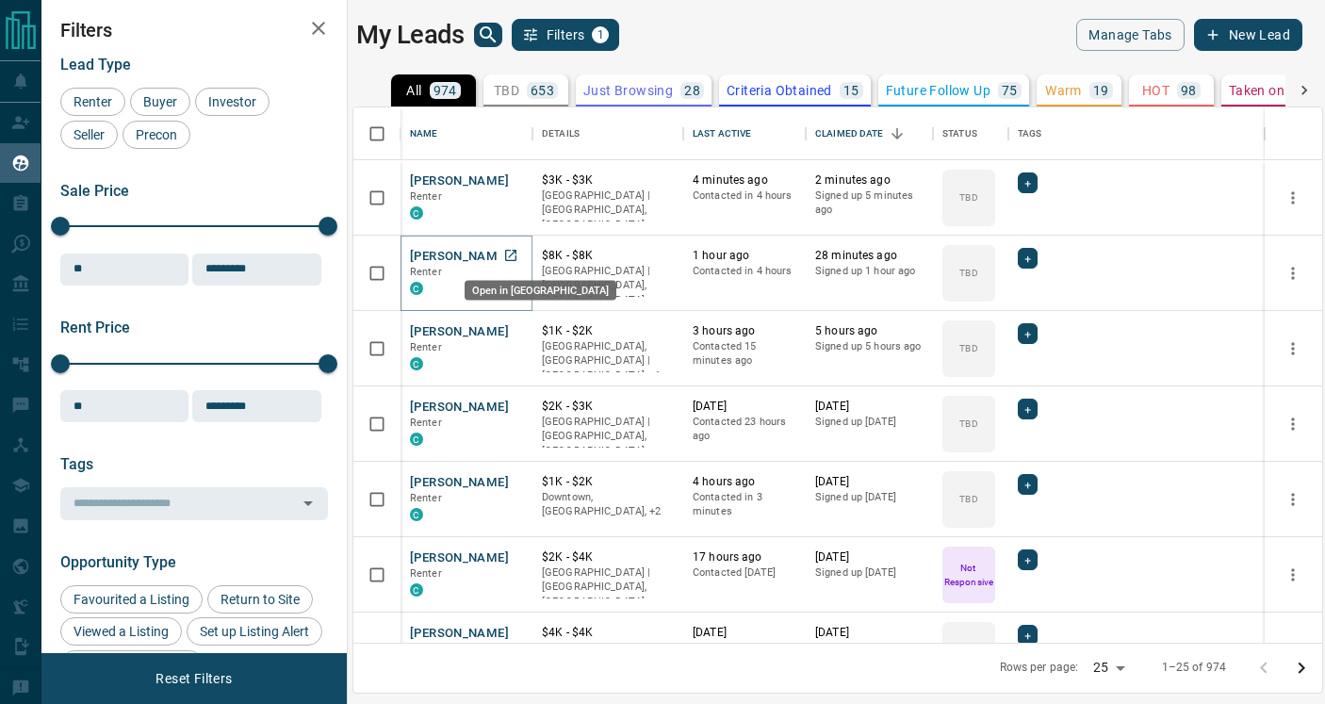
click at [515, 258] on icon "Open in New Tab" at bounding box center [510, 255] width 11 height 11
click at [507, 177] on icon "Open in New Tab" at bounding box center [510, 179] width 15 height 15
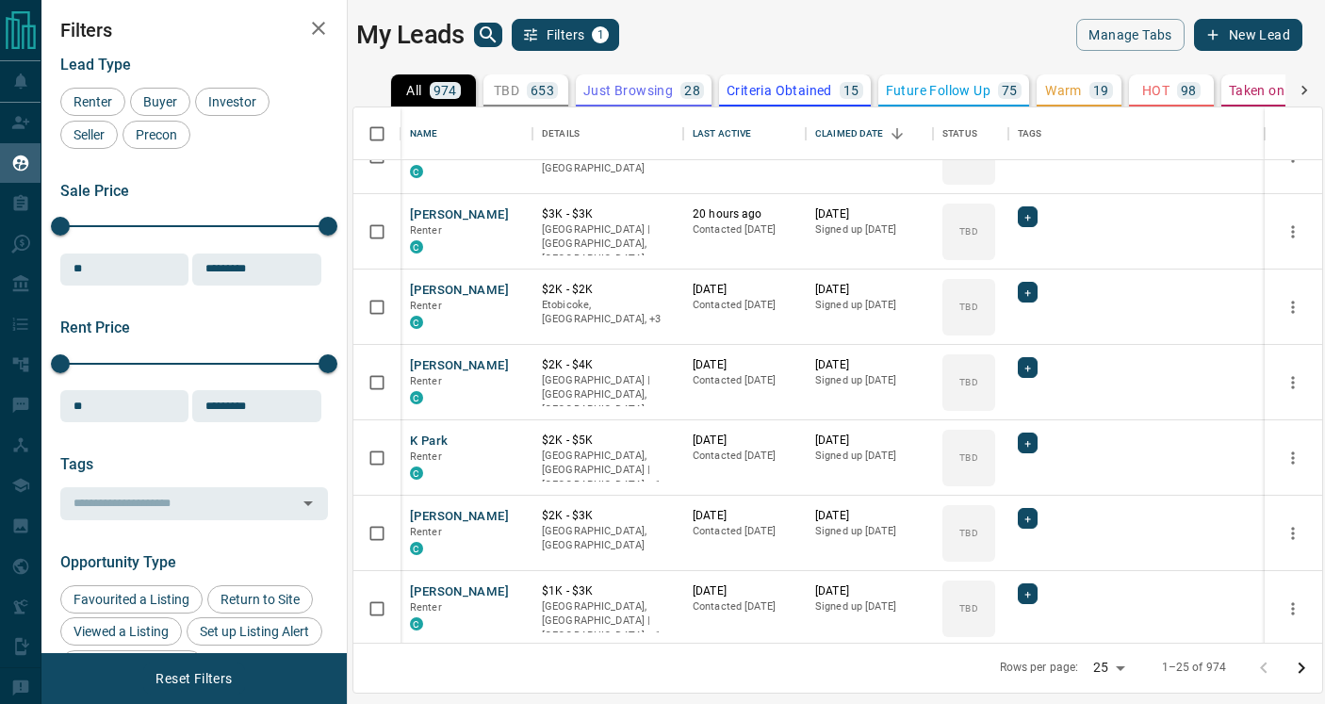
scroll to position [499, 0]
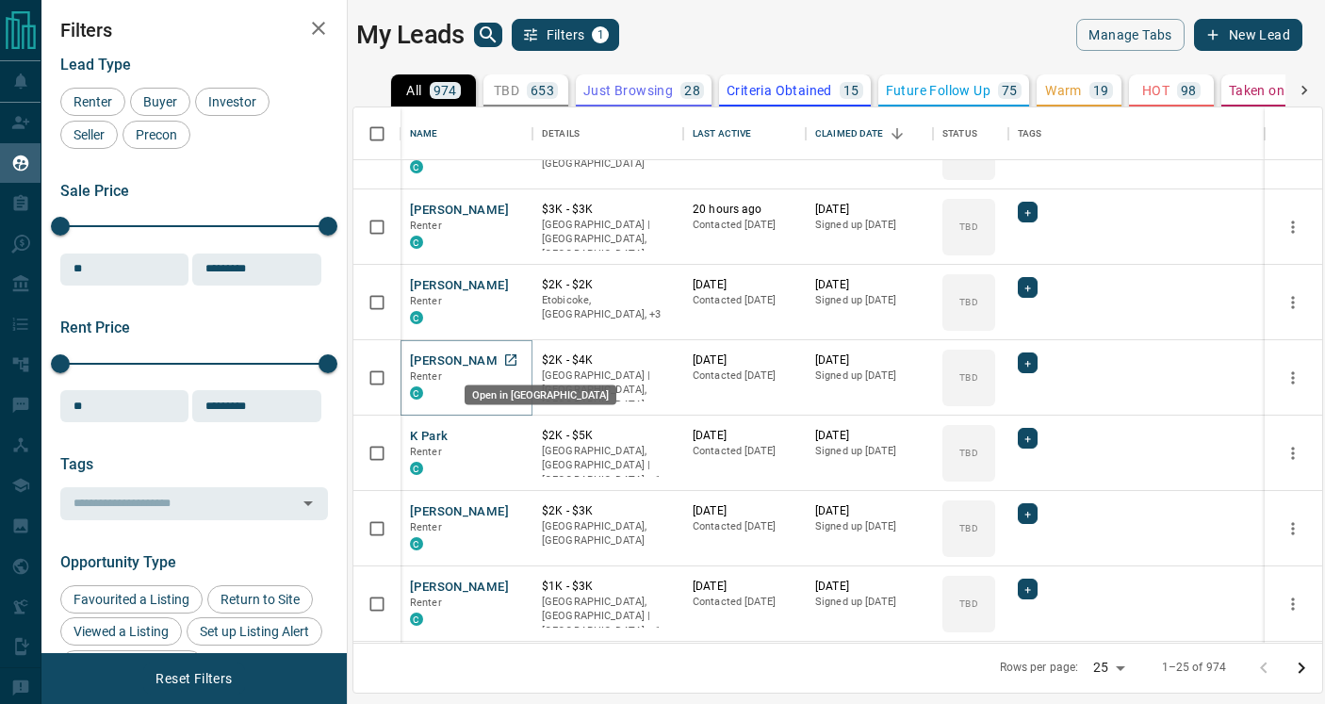
click at [508, 360] on icon "Open in New Tab" at bounding box center [510, 359] width 15 height 15
